Goal: Check status: Check status

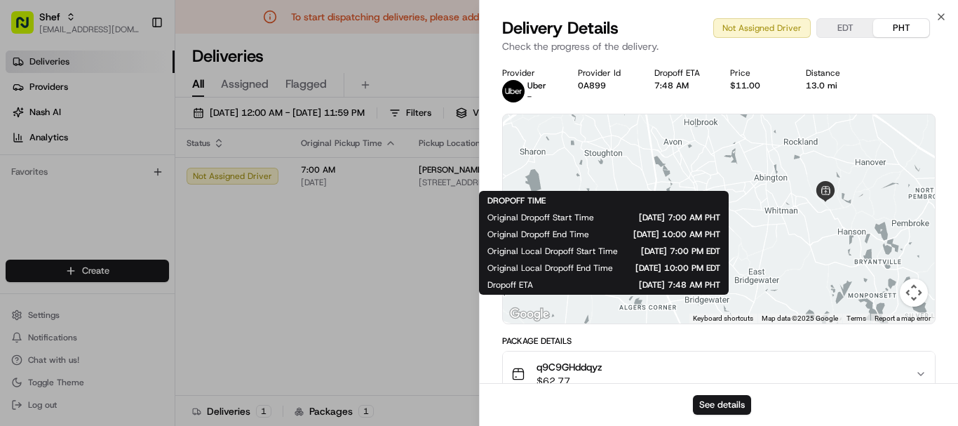
scroll to position [247, 0]
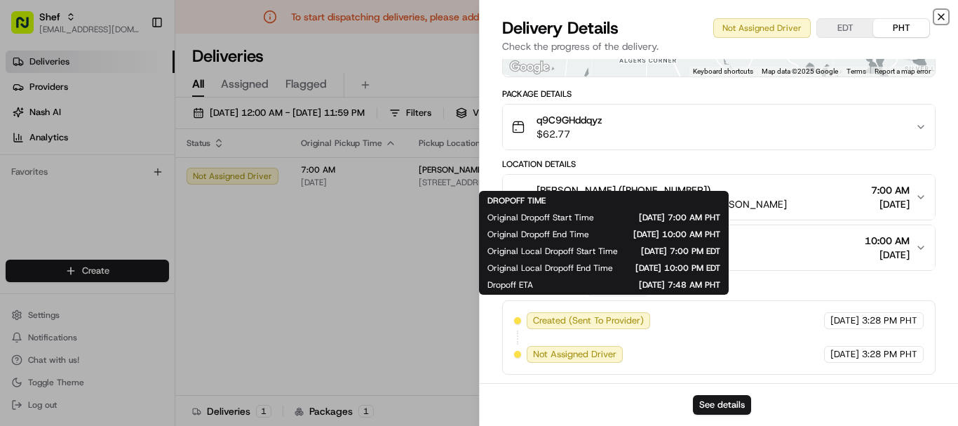
click at [941, 14] on icon "button" at bounding box center [941, 16] width 11 height 11
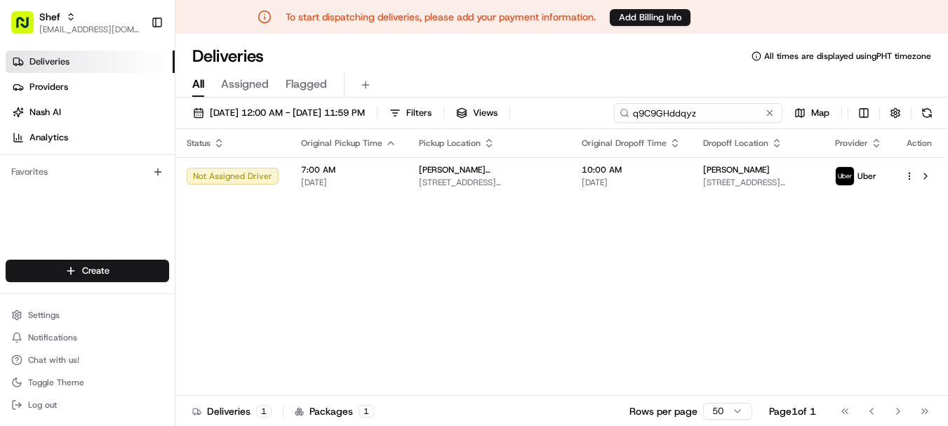
click at [708, 116] on input "q9C9GHddqyz" at bounding box center [698, 113] width 168 height 20
paste input "RALnxw4Q46C"
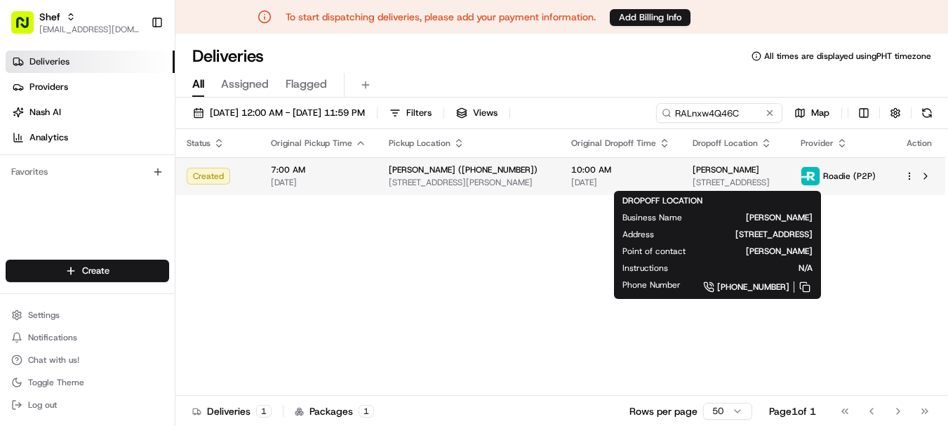
click at [754, 178] on span "[STREET_ADDRESS]" at bounding box center [735, 182] width 86 height 11
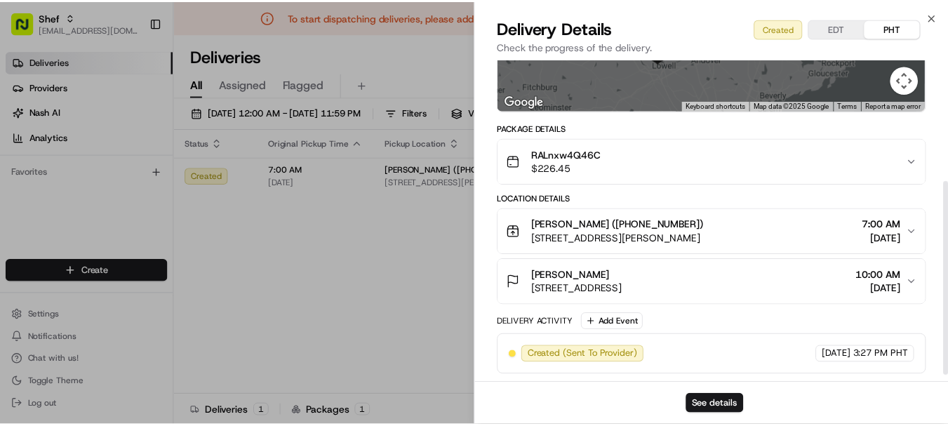
scroll to position [213, 0]
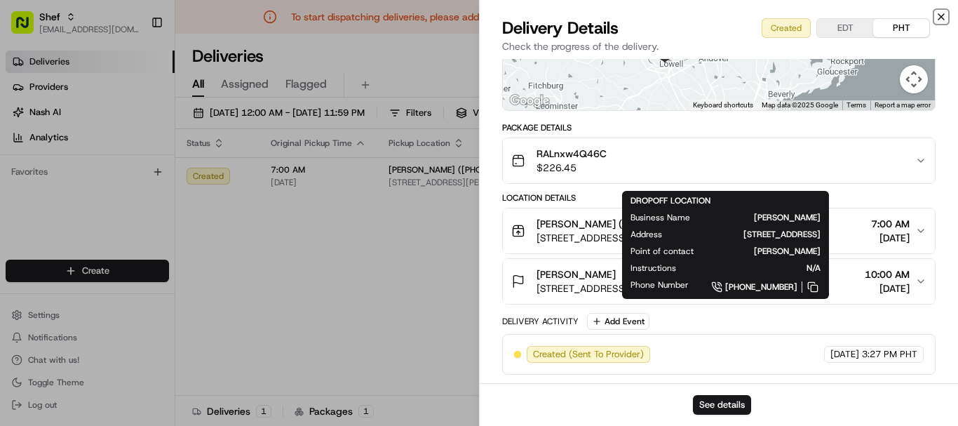
click at [943, 15] on icon "button" at bounding box center [941, 16] width 11 height 11
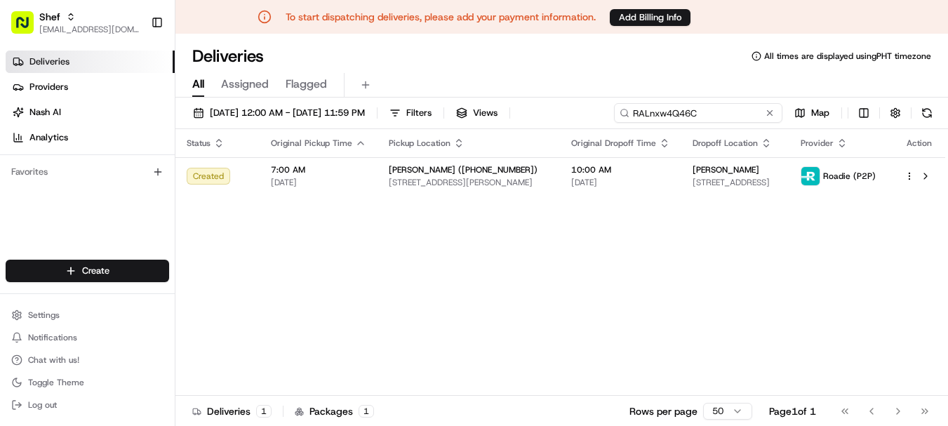
click at [697, 116] on input "RALnxw4Q46C" at bounding box center [698, 113] width 168 height 20
paste input "ihbtmzXUq7"
type input "ihbtmzXUq7C"
